Goal: Information Seeking & Learning: Learn about a topic

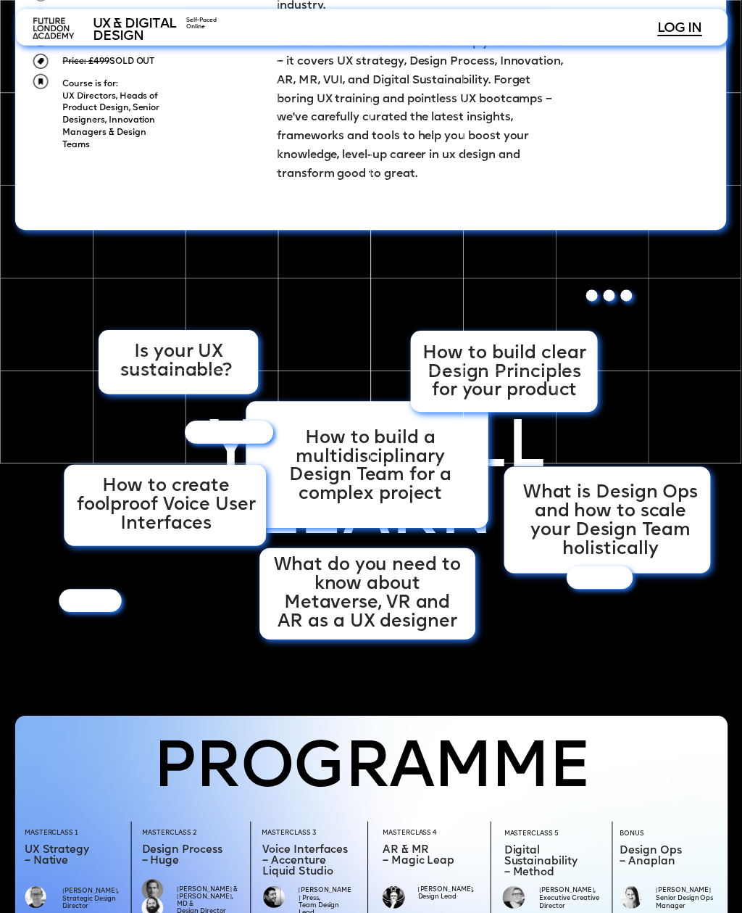
scroll to position [864, 0]
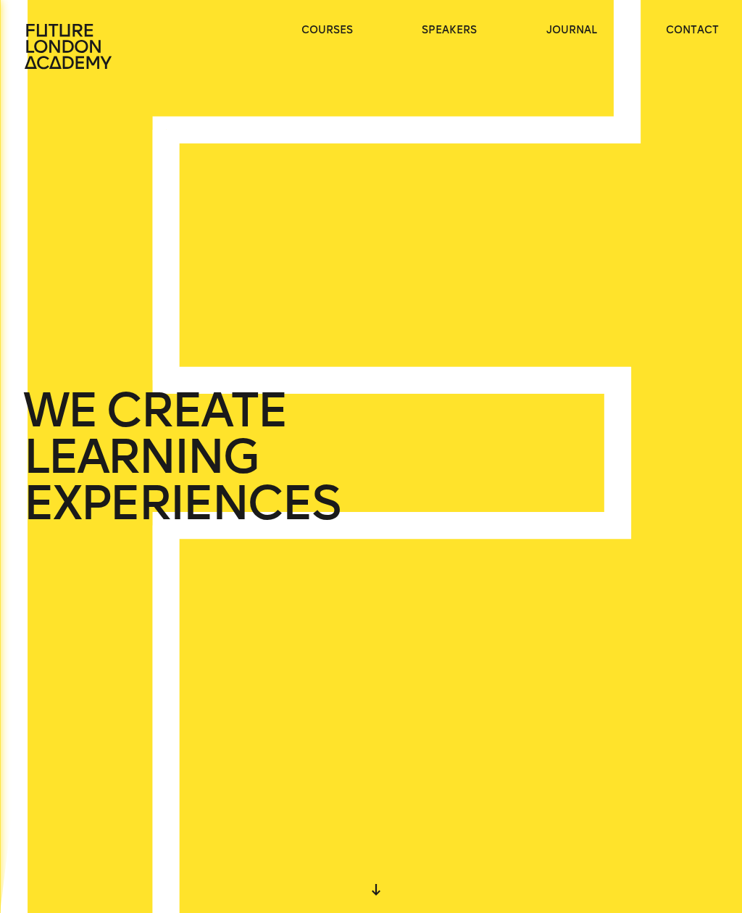
click at [100, 597] on div "WE CREATE LEARNING EXPERIENCES" at bounding box center [371, 456] width 742 height 913
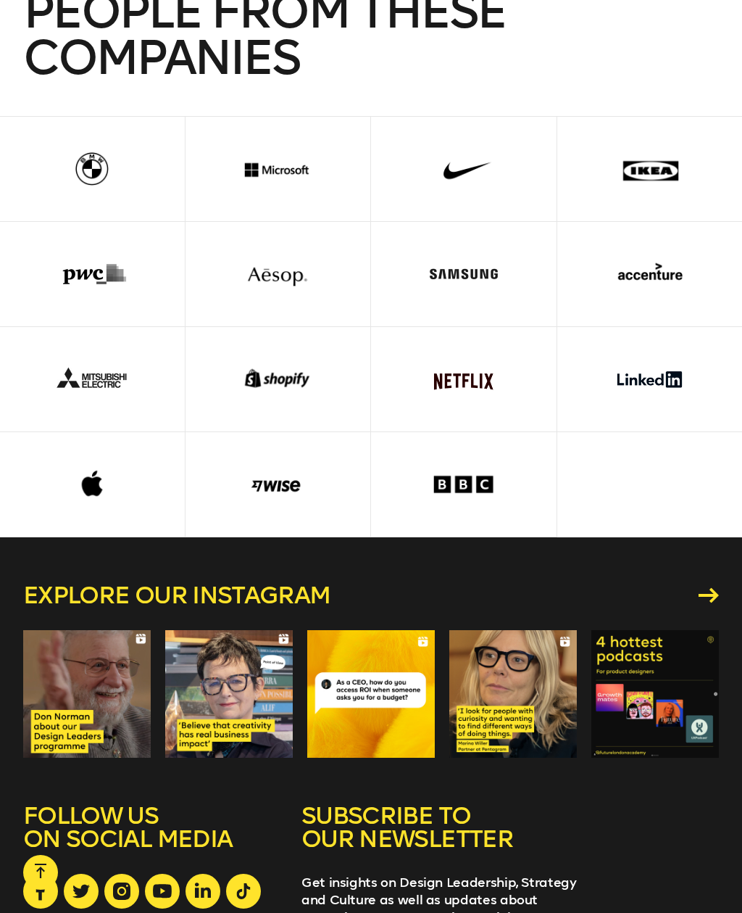
scroll to position [3632, 0]
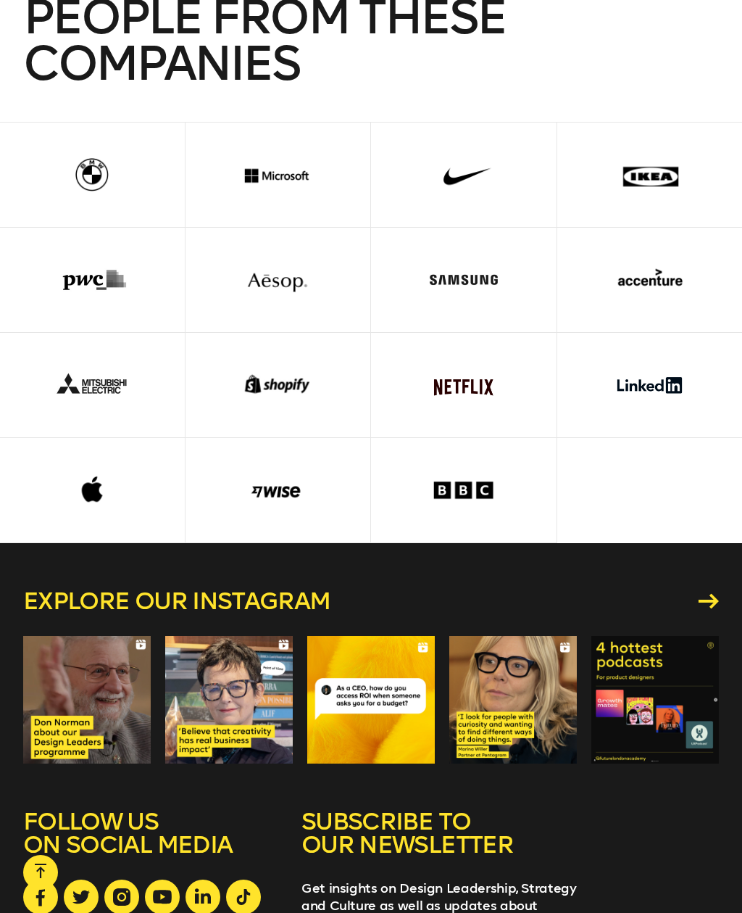
click at [667, 273] on div at bounding box center [650, 280] width 139 height 104
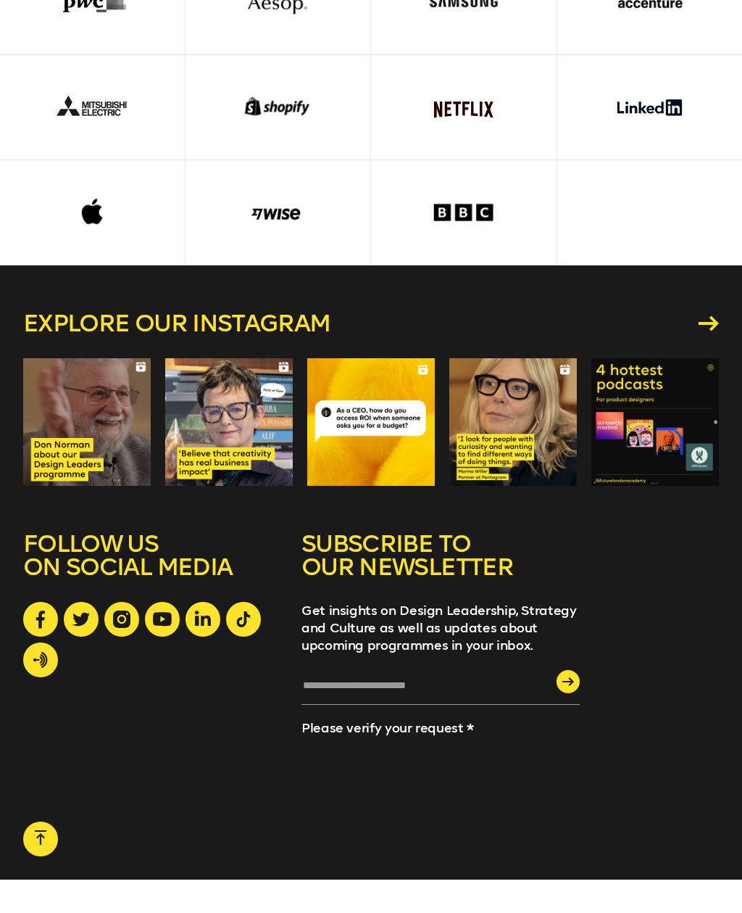
scroll to position [3873, 0]
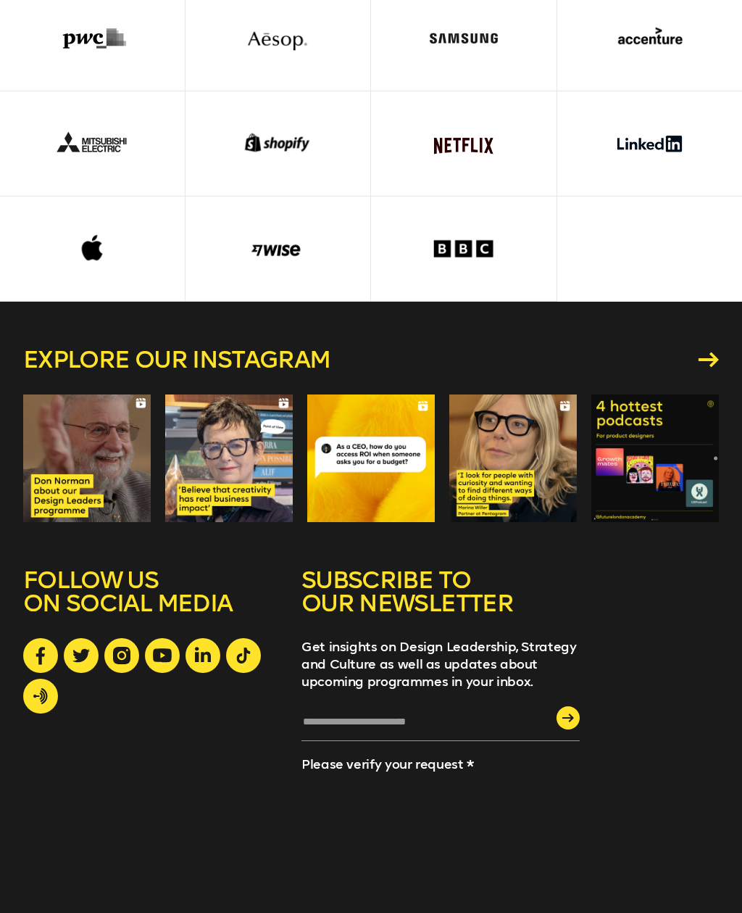
click at [216, 641] on link at bounding box center [203, 655] width 35 height 35
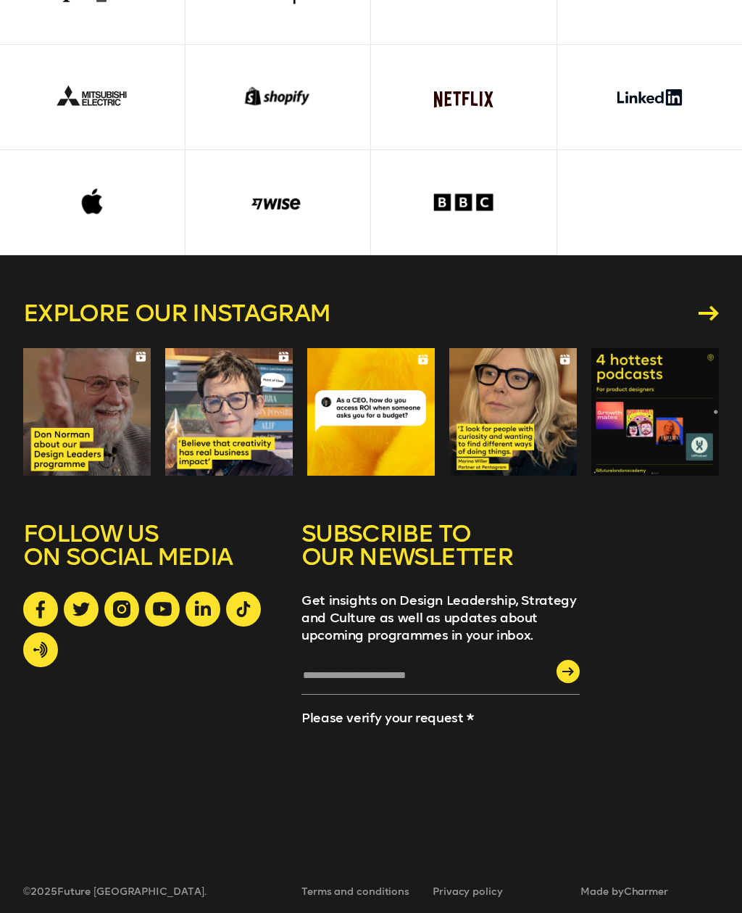
click at [621, 170] on div at bounding box center [371, 44] width 744 height 421
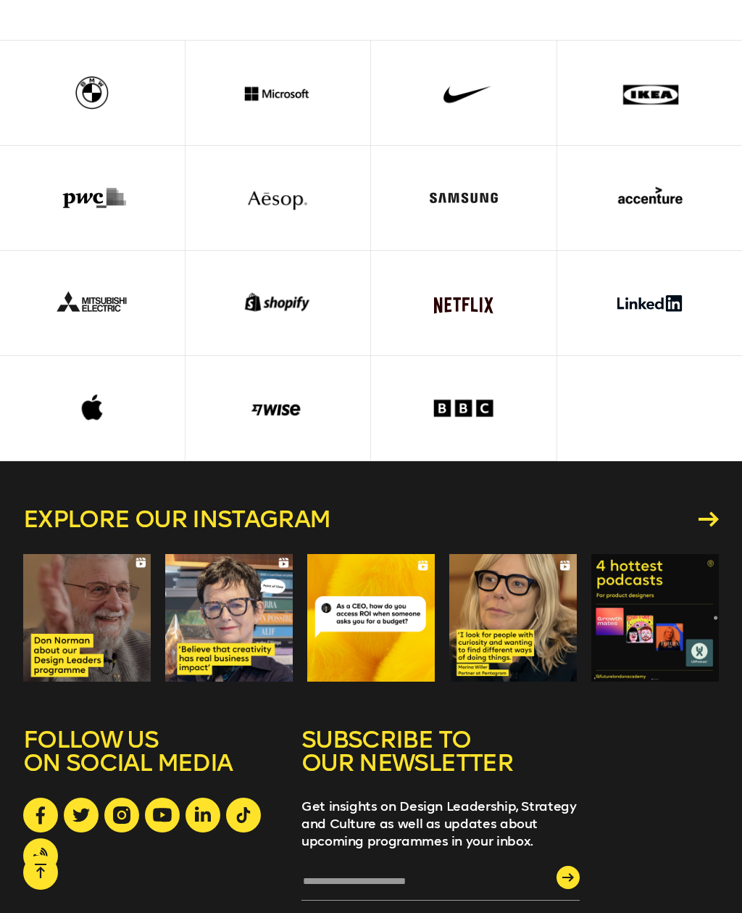
scroll to position [3721, 0]
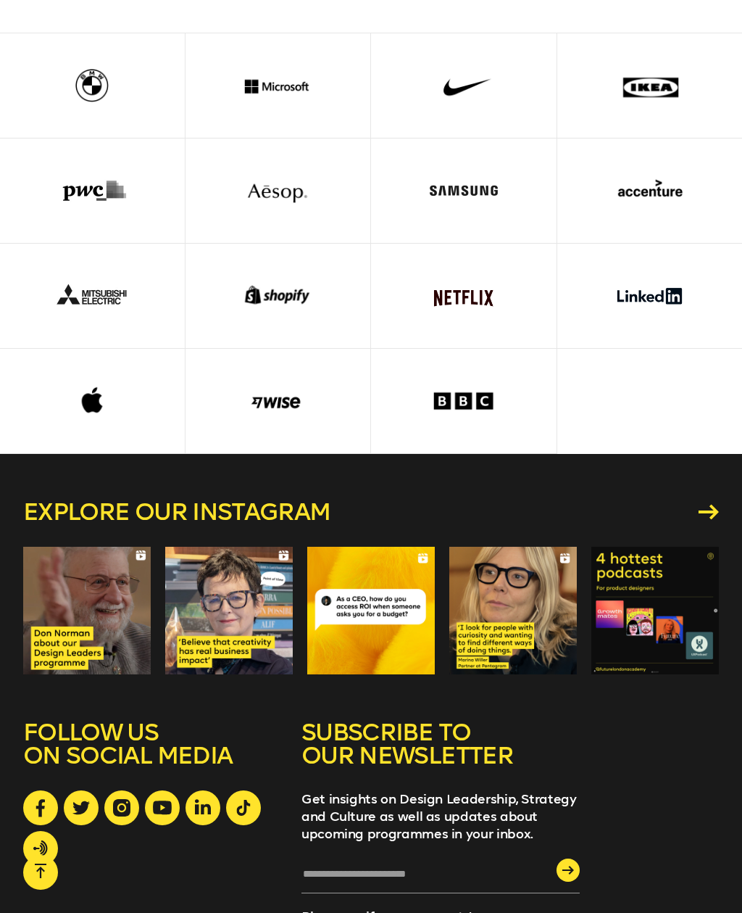
click at [72, 602] on div at bounding box center [87, 611] width 128 height 128
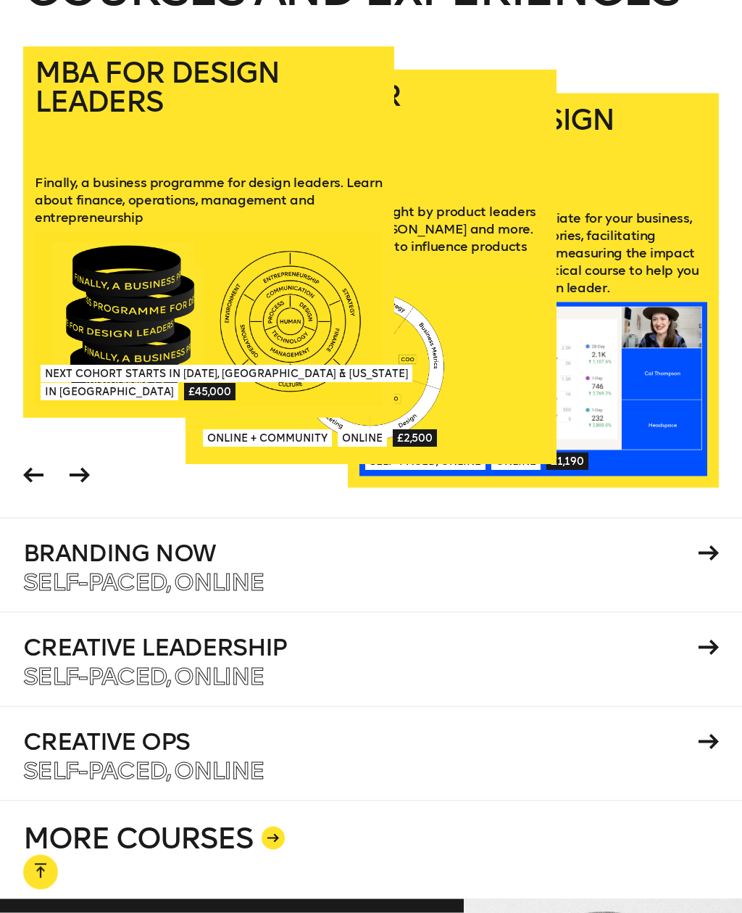
scroll to position [2224, 0]
click at [673, 541] on h4 "Branding Now" at bounding box center [358, 552] width 671 height 23
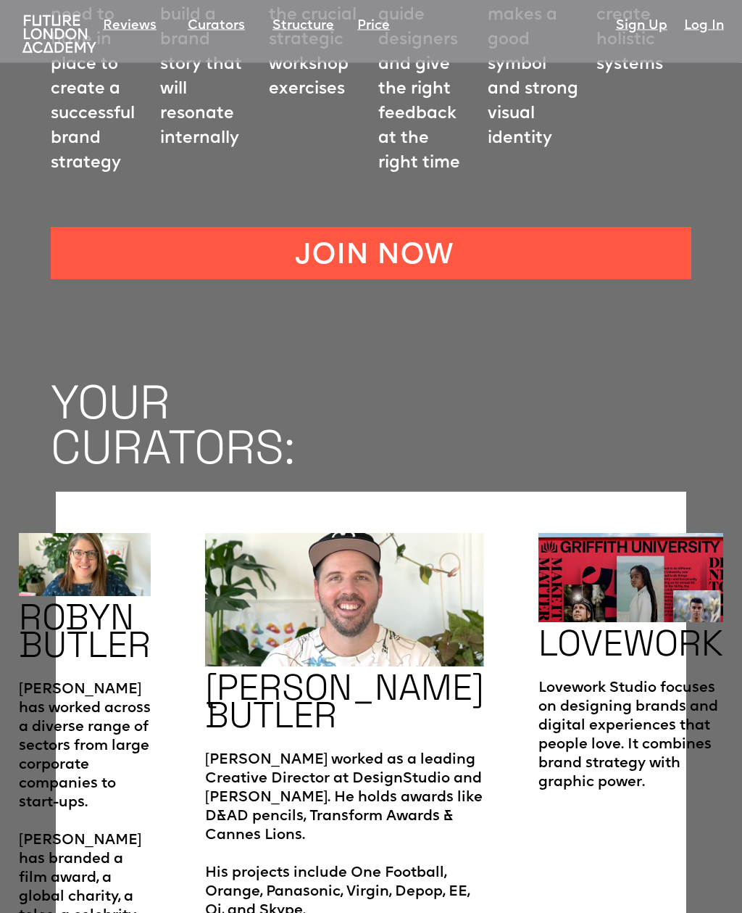
scroll to position [2003, 0]
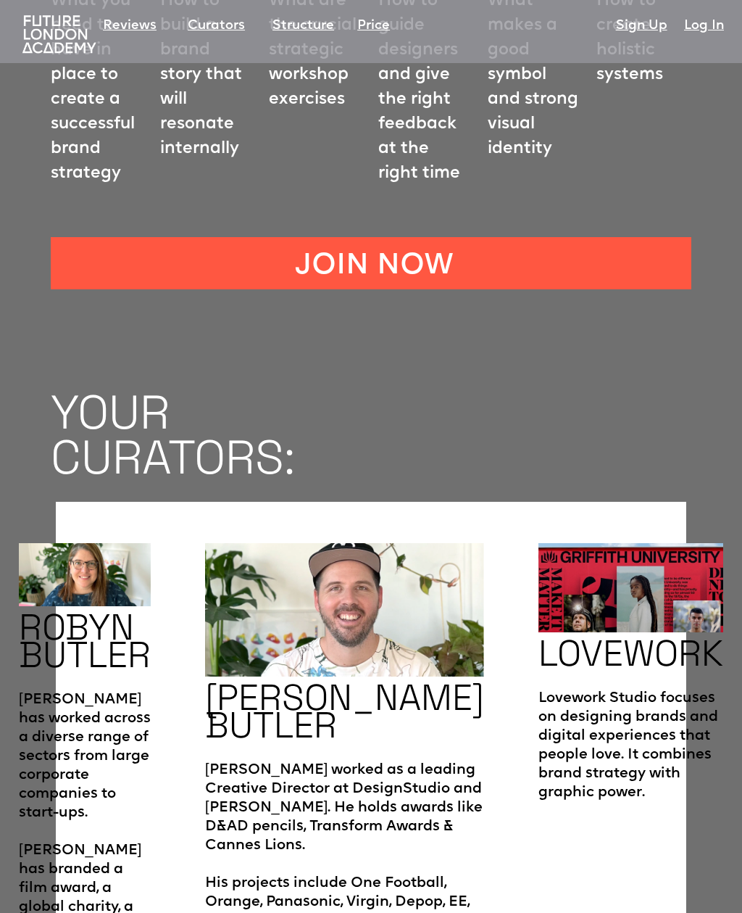
click at [718, 390] on h1 "YOUR CURATORS:" at bounding box center [397, 435] width 692 height 90
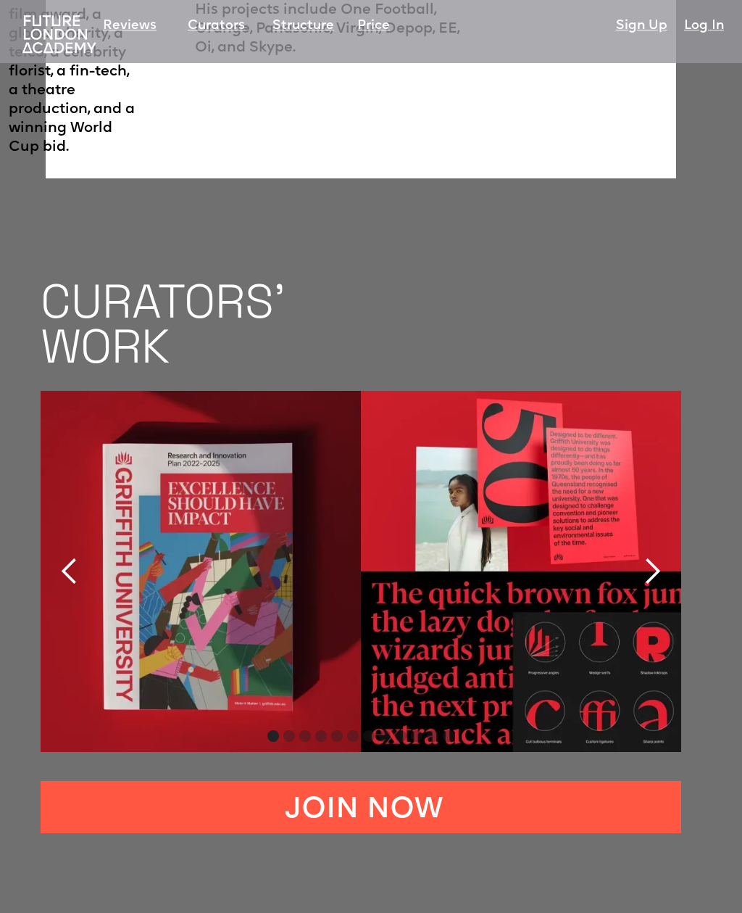
scroll to position [2875, 10]
